Goal: Transaction & Acquisition: Purchase product/service

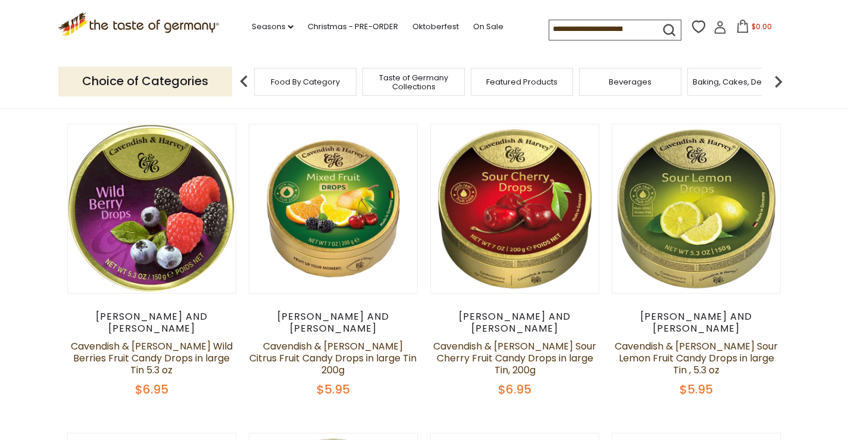
scroll to position [417, 0]
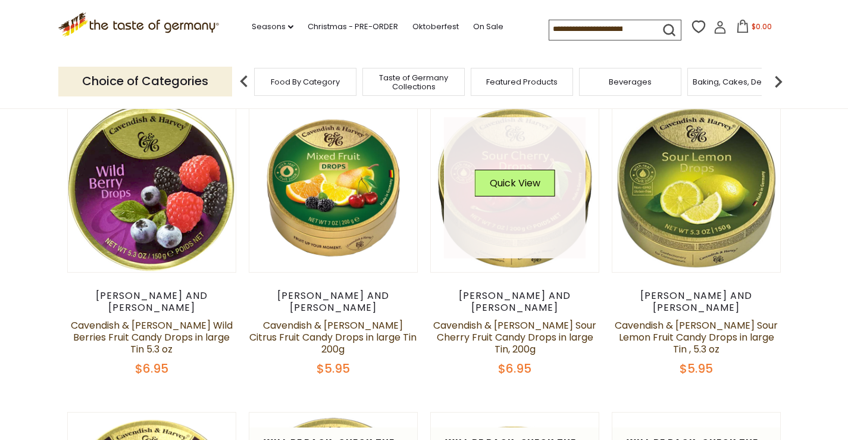
drag, startPoint x: 417, startPoint y: 220, endPoint x: 453, endPoint y: 220, distance: 36.3
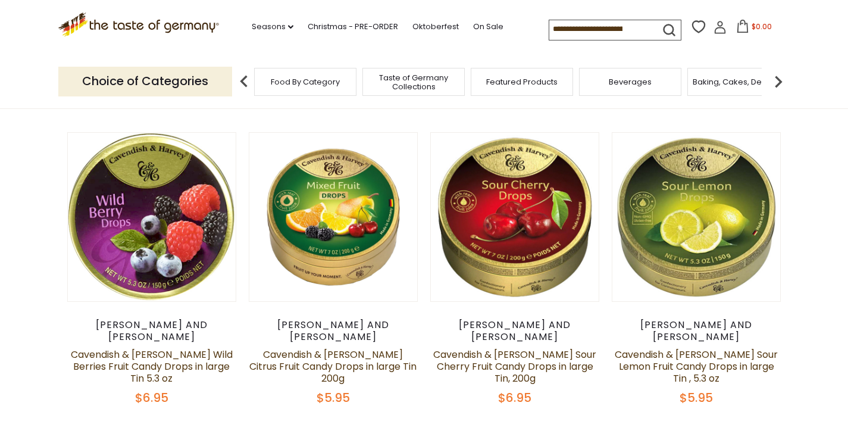
scroll to position [357, 0]
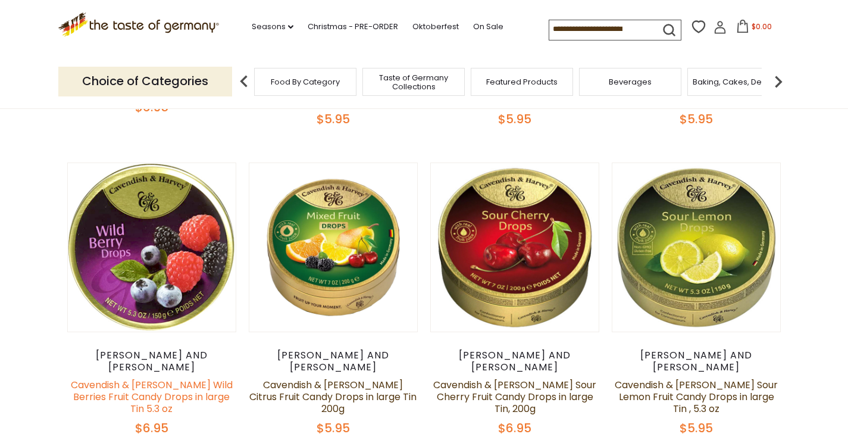
click at [147, 378] on link "Cavendish & [PERSON_NAME] Wild Berries Fruit Candy Drops in large Tin 5.3 oz" at bounding box center [152, 397] width 162 height 38
